Goal: Check status

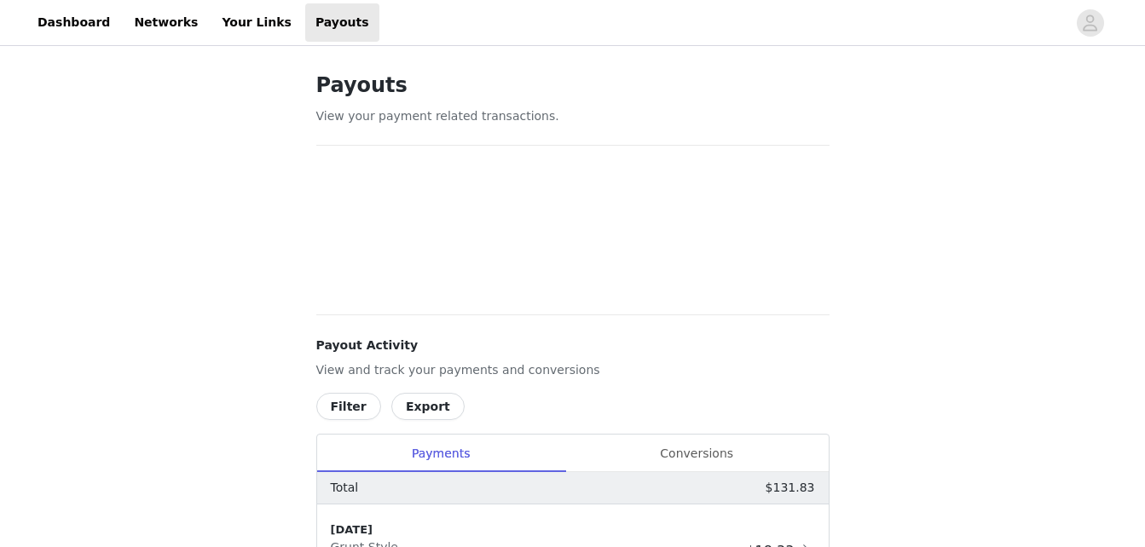
scroll to position [353, 0]
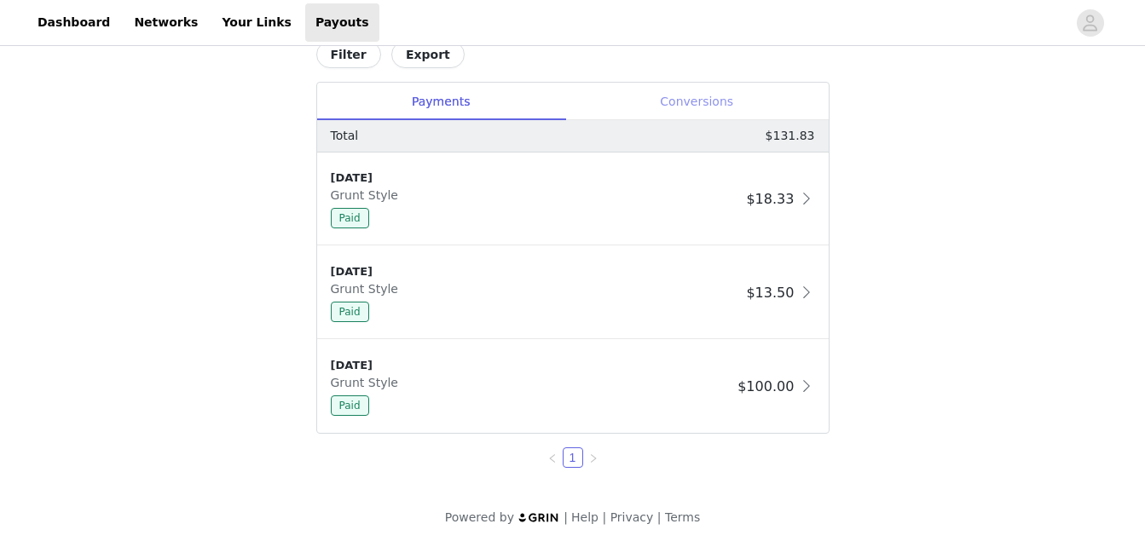
click at [697, 98] on div "Conversions" at bounding box center [696, 102] width 263 height 38
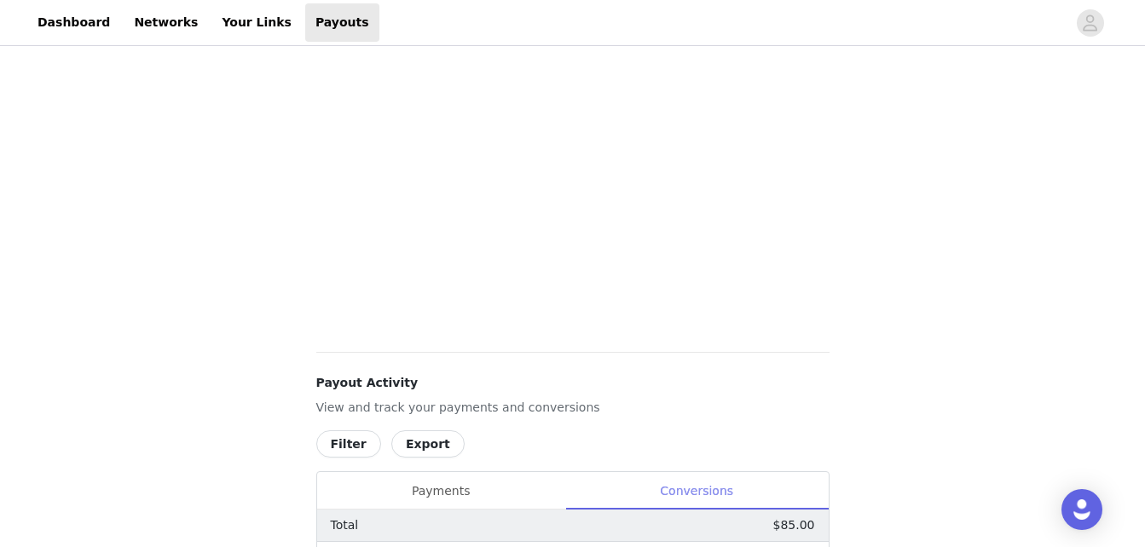
scroll to position [742, 0]
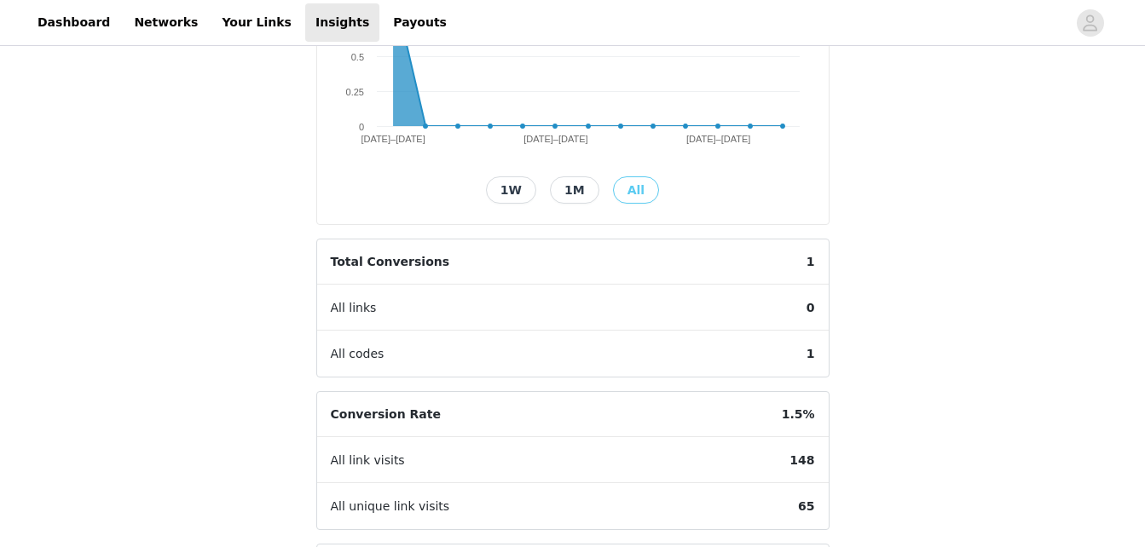
scroll to position [312, 0]
